Goal: Information Seeking & Learning: Learn about a topic

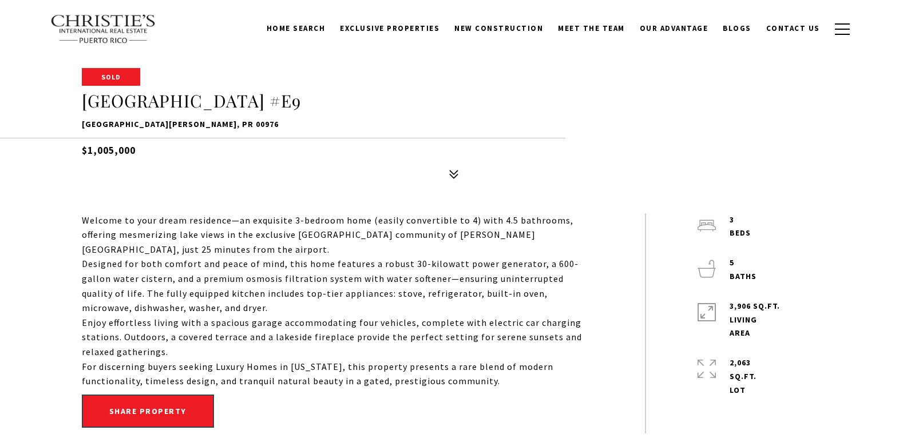
scroll to position [387, 0]
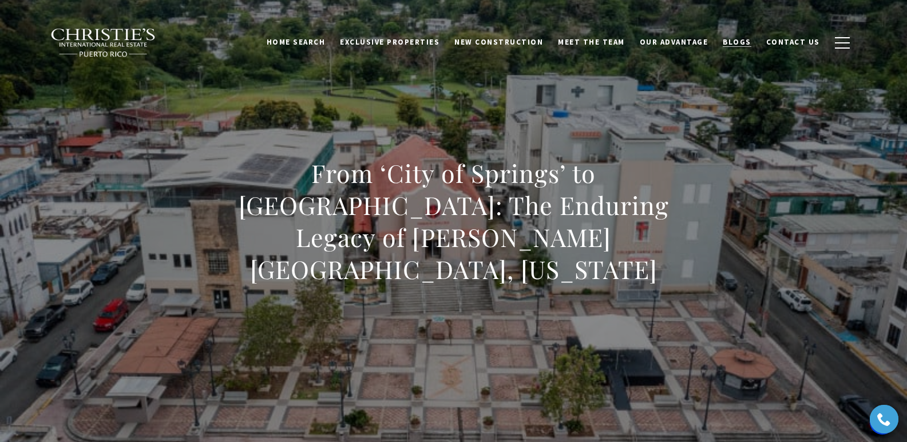
click at [747, 42] on span "Blogs" at bounding box center [736, 42] width 29 height 10
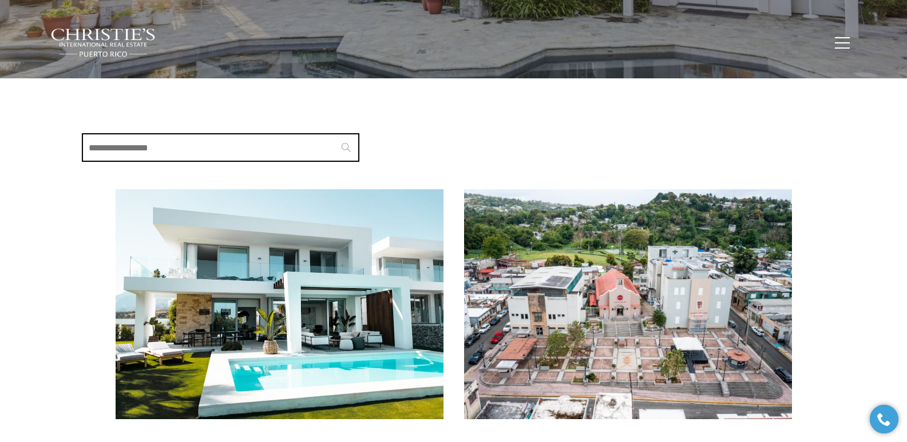
scroll to position [228, 0]
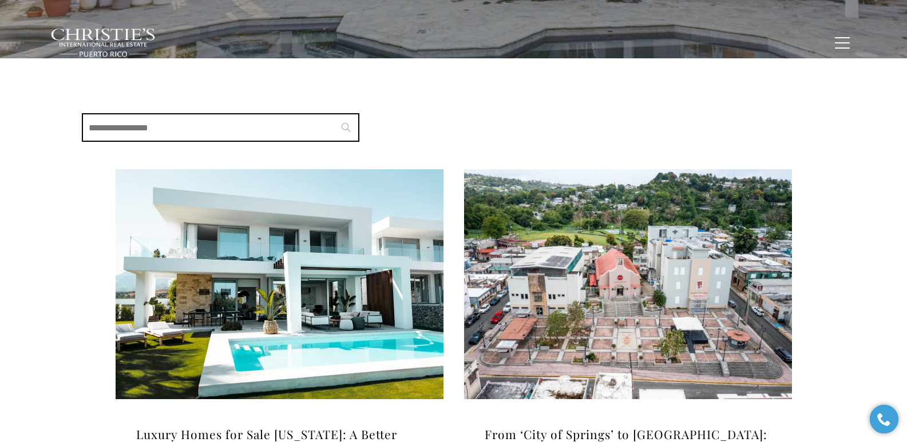
click at [311, 300] on img at bounding box center [280, 284] width 328 height 230
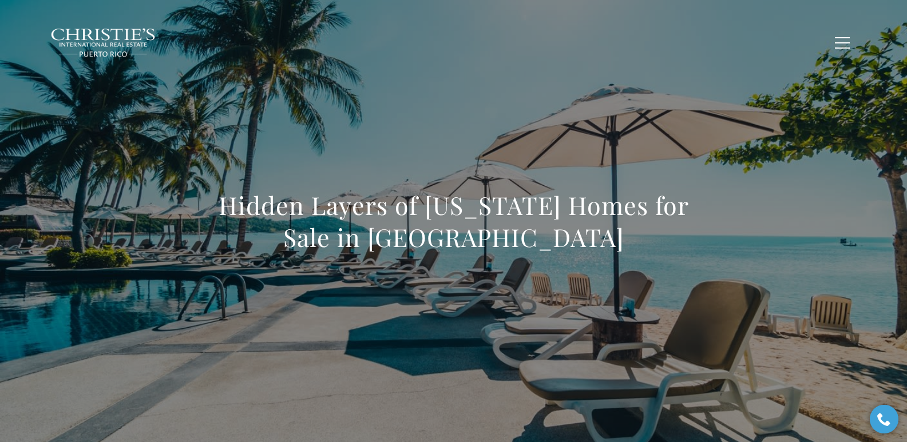
click at [331, 142] on div "Hidden Layers of Puerto Rico Homes for Sale in Dorado Beach" at bounding box center [453, 228] width 801 height 343
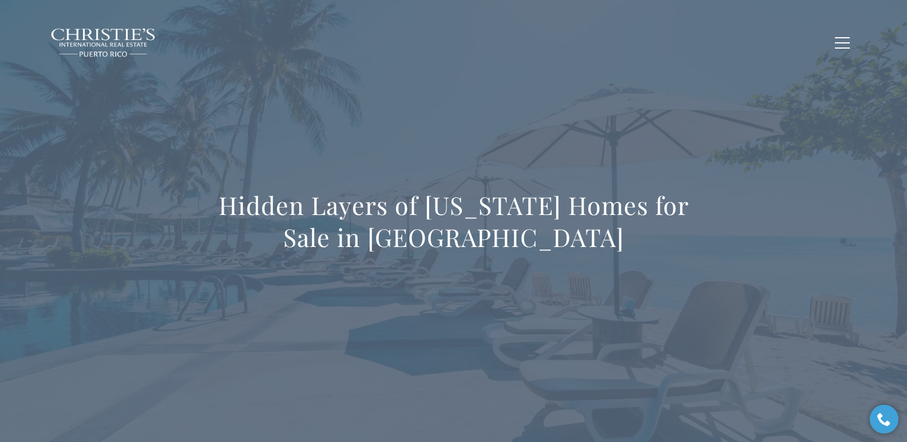
drag, startPoint x: 209, startPoint y: 210, endPoint x: 750, endPoint y: 402, distance: 573.5
click at [589, 402] on div "Hidden Layers of Puerto Rico Homes for Sale in Dorado Beach" at bounding box center [453, 229] width 907 height 458
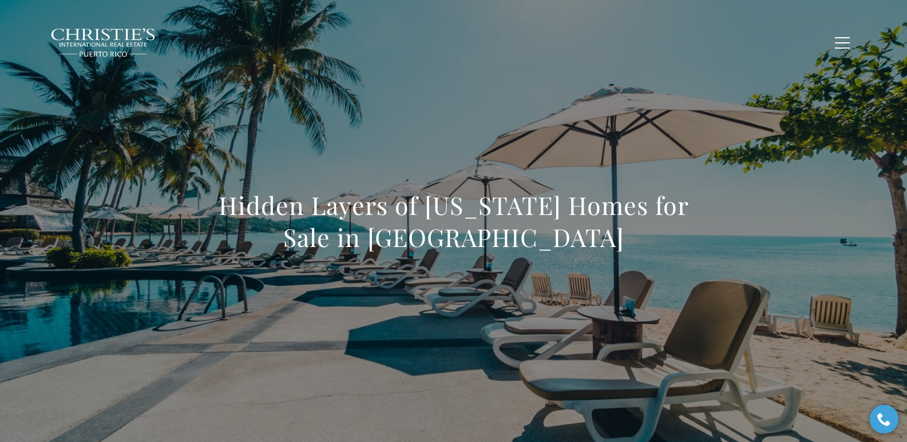
click at [390, 113] on div "Hidden Layers of Puerto Rico Homes for Sale in Dorado Beach" at bounding box center [453, 228] width 801 height 343
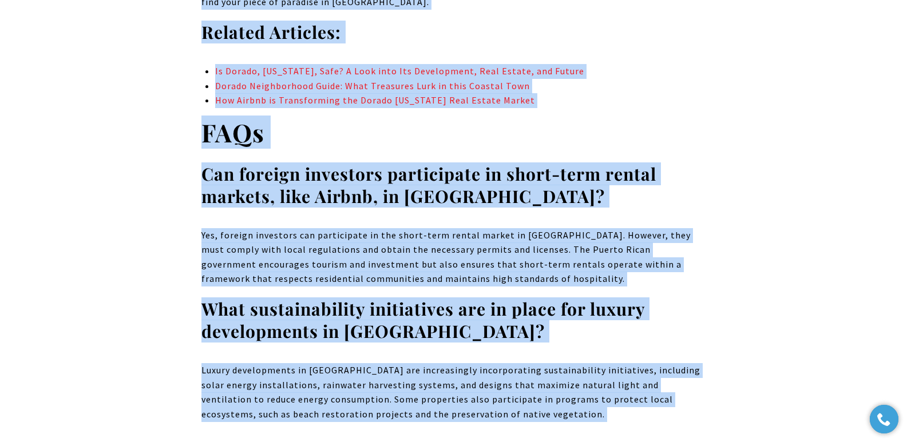
scroll to position [10655, 0]
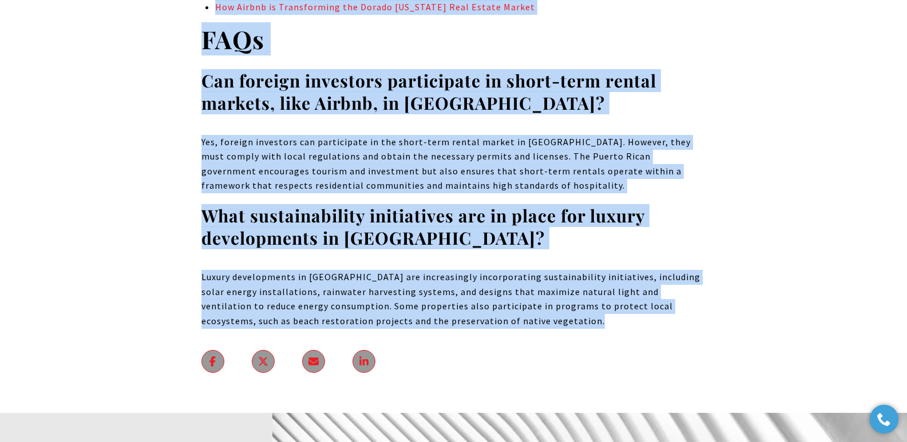
drag, startPoint x: 204, startPoint y: 209, endPoint x: 599, endPoint y: 82, distance: 415.1
copy body "Hidden Layers of Puerto Rico Homes for Sale in Dorado Beach Dorado , Puerto Ric…"
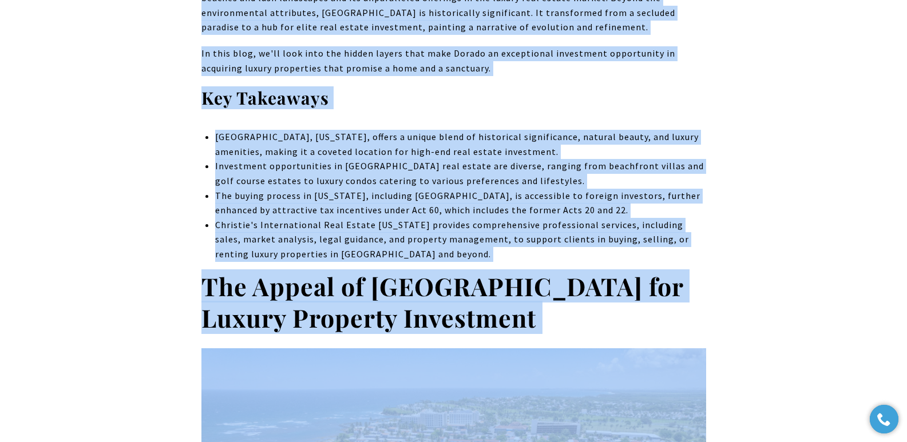
scroll to position [0, 0]
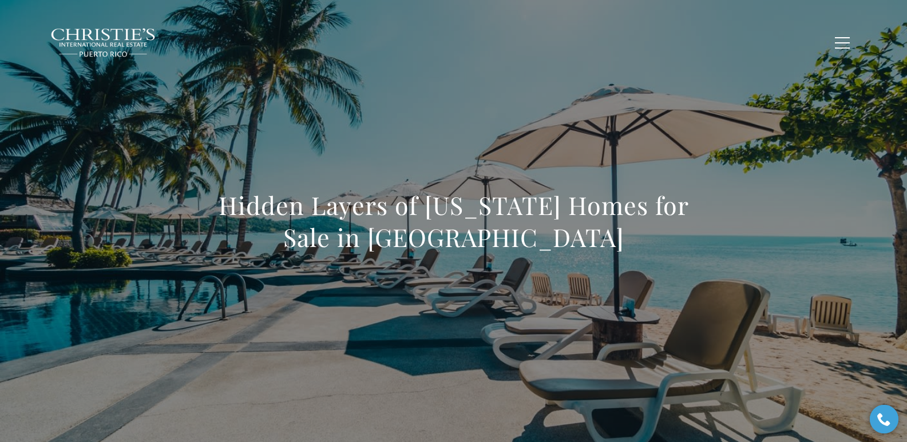
click at [363, 59] on div "Home Search Dorado Beach Rio Grande Humacao Coastal San Juan Guaynabo Puerto Ri…" at bounding box center [453, 43] width 806 height 42
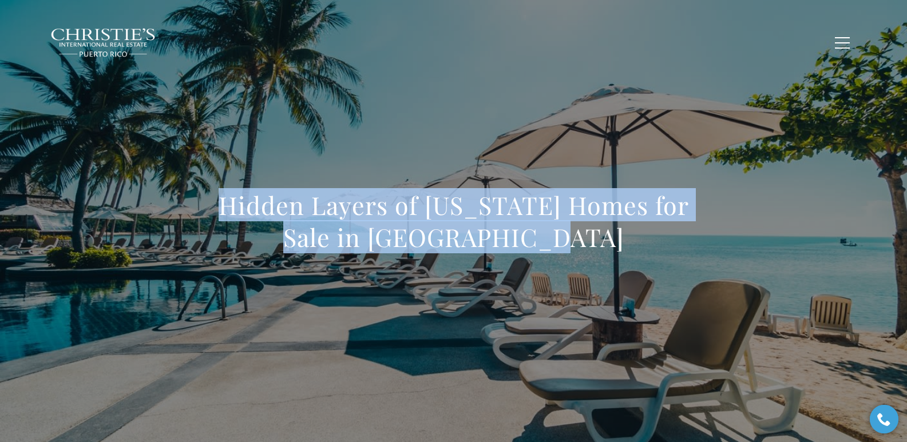
drag, startPoint x: 194, startPoint y: 186, endPoint x: 597, endPoint y: 233, distance: 405.3
click at [589, 233] on div "Hidden Layers of Puerto Rico Homes for Sale in Dorado Beach" at bounding box center [453, 228] width 801 height 343
copy h1 "Hidden Layers of Puerto Rico Homes for Sale in Dorado Beach"
click at [221, 205] on h1 "Hidden Layers of Puerto Rico Homes for Sale in Dorado Beach" at bounding box center [453, 221] width 504 height 64
drag, startPoint x: 218, startPoint y: 216, endPoint x: 587, endPoint y: 247, distance: 369.6
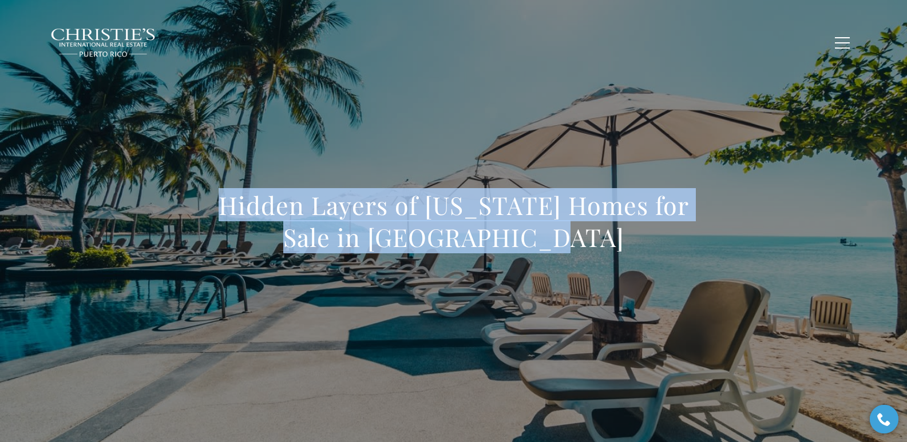
click at [587, 247] on h1 "Hidden Layers of Puerto Rico Homes for Sale in Dorado Beach" at bounding box center [453, 221] width 504 height 64
copy h1 "Hidden Layers of Puerto Rico Homes for Sale in Dorado Beach"
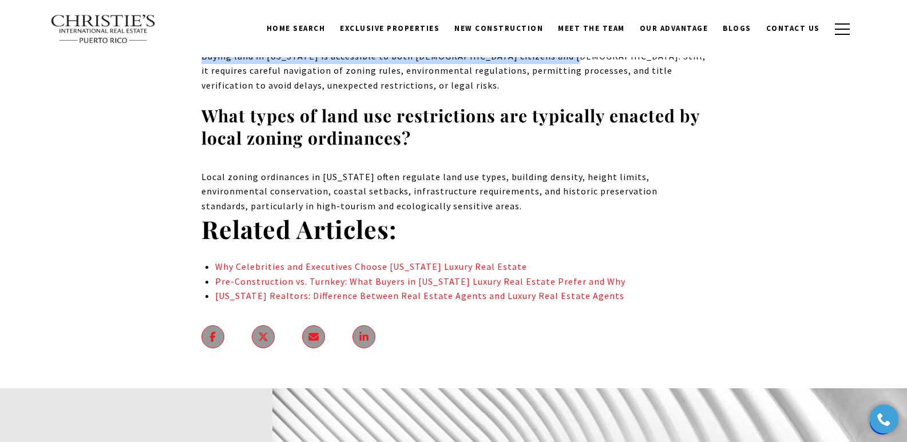
scroll to position [8887, 0]
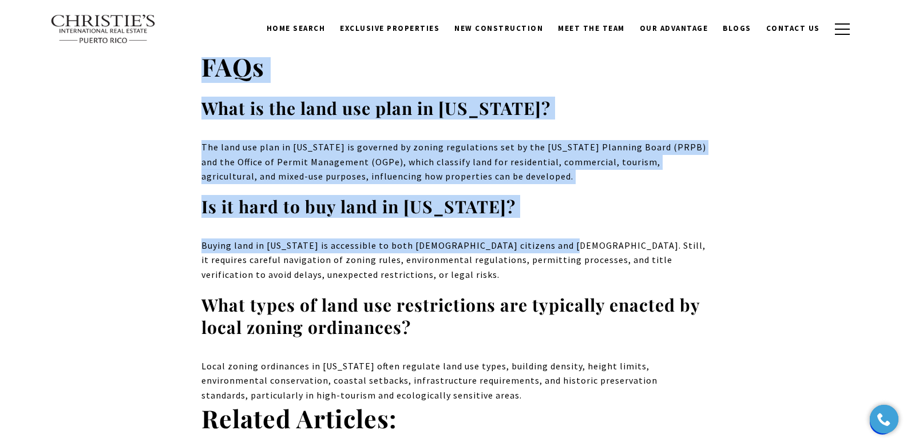
drag, startPoint x: 194, startPoint y: 185, endPoint x: 545, endPoint y: 351, distance: 388.1
copy body "Puerto Rico Land for Sale: Zoning, Permits, and Legal Barriers for Luxury Devel…"
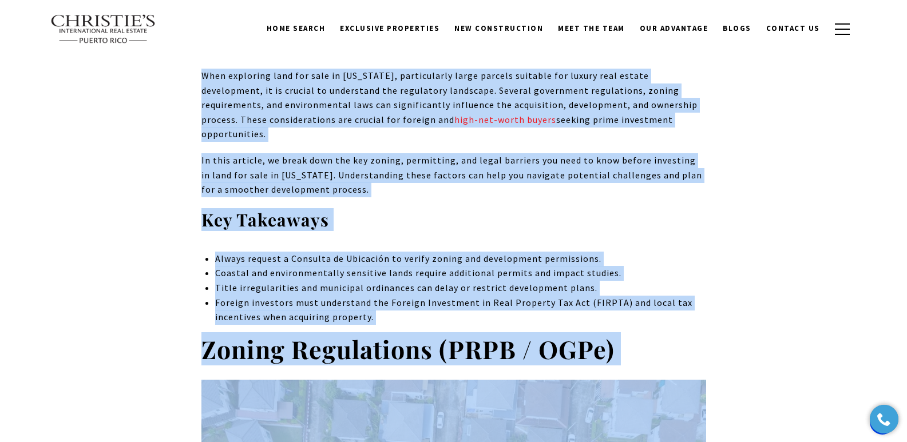
scroll to position [0, 0]
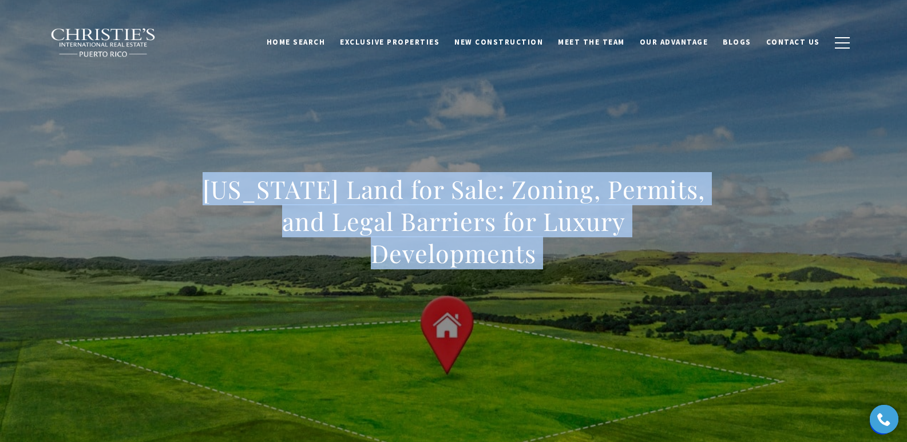
click at [312, 118] on div "Puerto Rico Land for Sale: Zoning, Permits, and Legal Barriers for Luxury Devel…" at bounding box center [453, 228] width 801 height 343
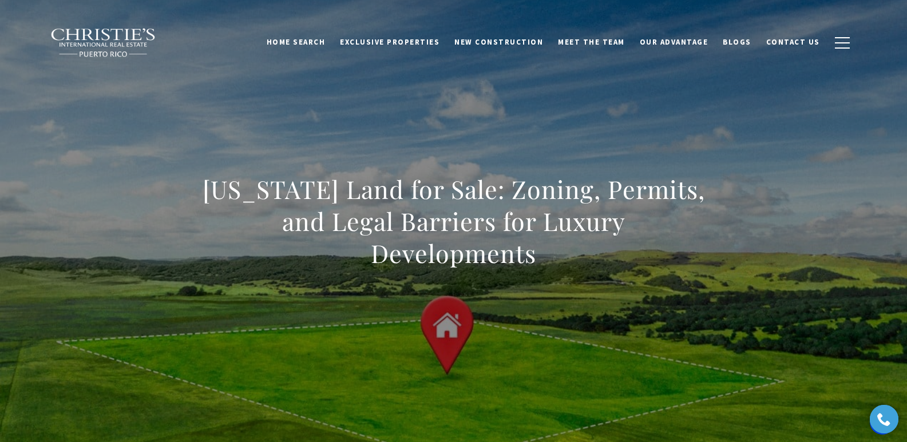
drag, startPoint x: 204, startPoint y: 192, endPoint x: 540, endPoint y: 256, distance: 342.4
click at [540, 256] on h1 "Puerto Rico Land for Sale: Zoning, Permits, and Legal Barriers for Luxury Devel…" at bounding box center [453, 221] width 504 height 96
copy h1 "Puerto Rico Land for Sale: Zoning, Permits, and Legal Barriers for Luxury Devel…"
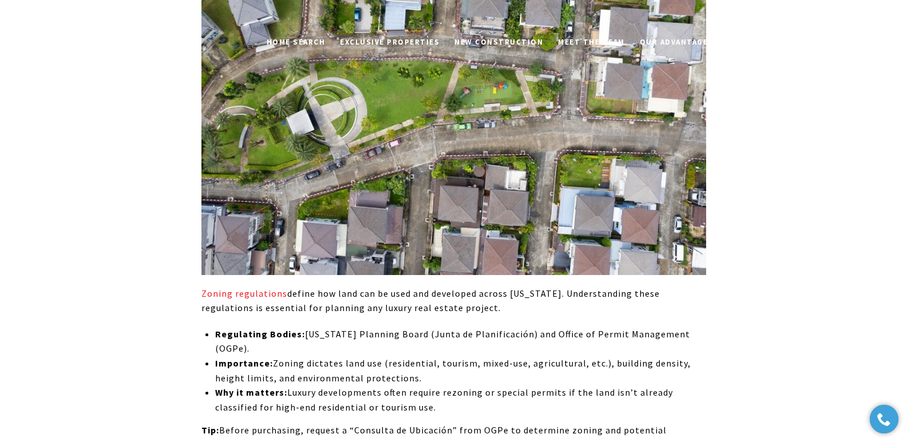
scroll to position [1548, 0]
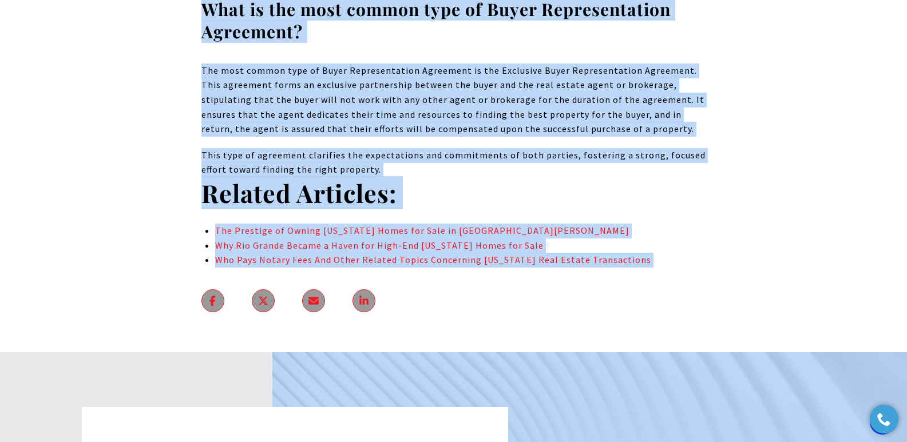
scroll to position [7649, 0]
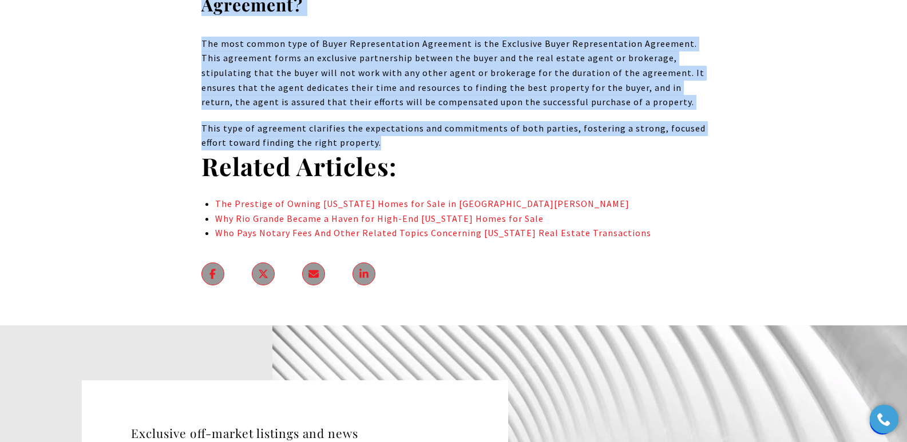
drag, startPoint x: 231, startPoint y: 122, endPoint x: 650, endPoint y: 59, distance: 424.5
copy body "Puerto Rico Realtors: Preparing Buyer Representation Agreement The Buyer Repres…"
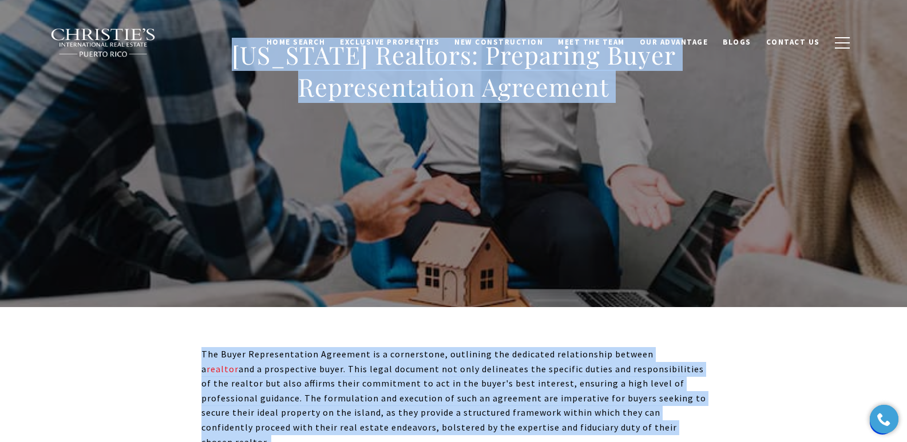
scroll to position [0, 0]
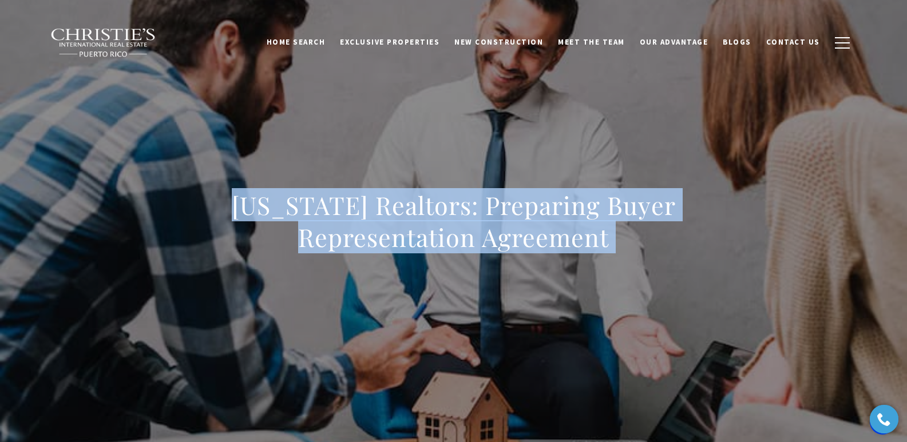
click at [282, 142] on div "[US_STATE] Realtors: Preparing Buyer Representation Agreement" at bounding box center [453, 228] width 801 height 343
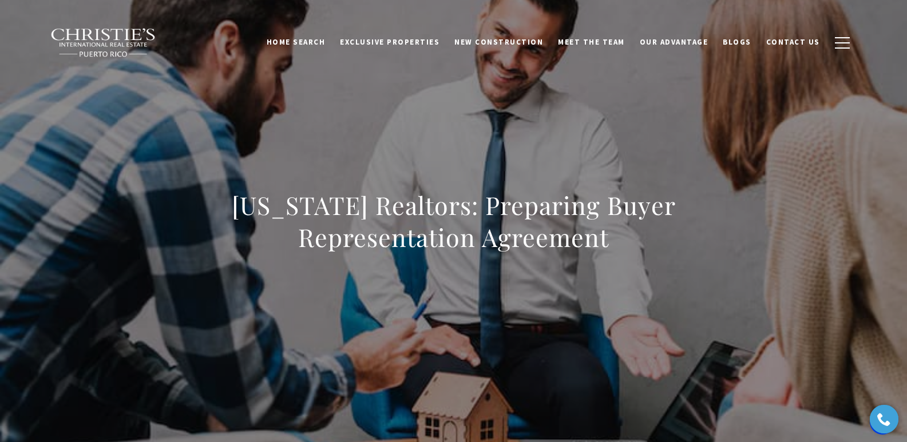
drag, startPoint x: 218, startPoint y: 206, endPoint x: 716, endPoint y: 253, distance: 499.2
click at [589, 253] on div "[US_STATE] Realtors: Preparing Buyer Representation Agreement" at bounding box center [453, 228] width 801 height 343
copy h1 "[US_STATE] Realtors: Preparing Buyer Representation Agreement"
click at [305, 275] on div "[US_STATE] Realtors: Preparing Buyer Representation Agreement" at bounding box center [453, 228] width 801 height 343
